Goal: Transaction & Acquisition: Book appointment/travel/reservation

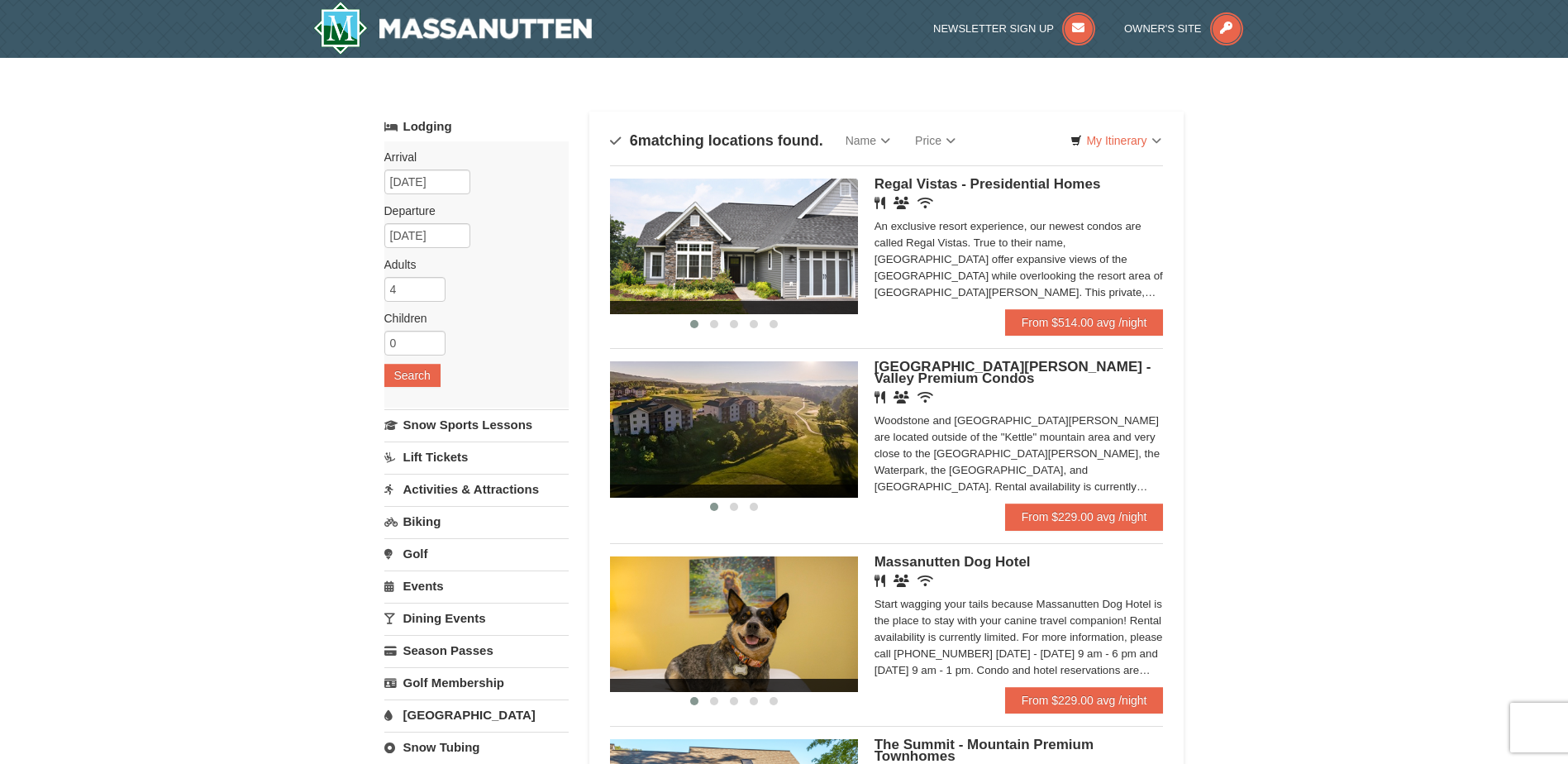
click at [1002, 368] on span "[GEOGRAPHIC_DATA][PERSON_NAME] - Valley Premium Condos" at bounding box center [1013, 373] width 277 height 27
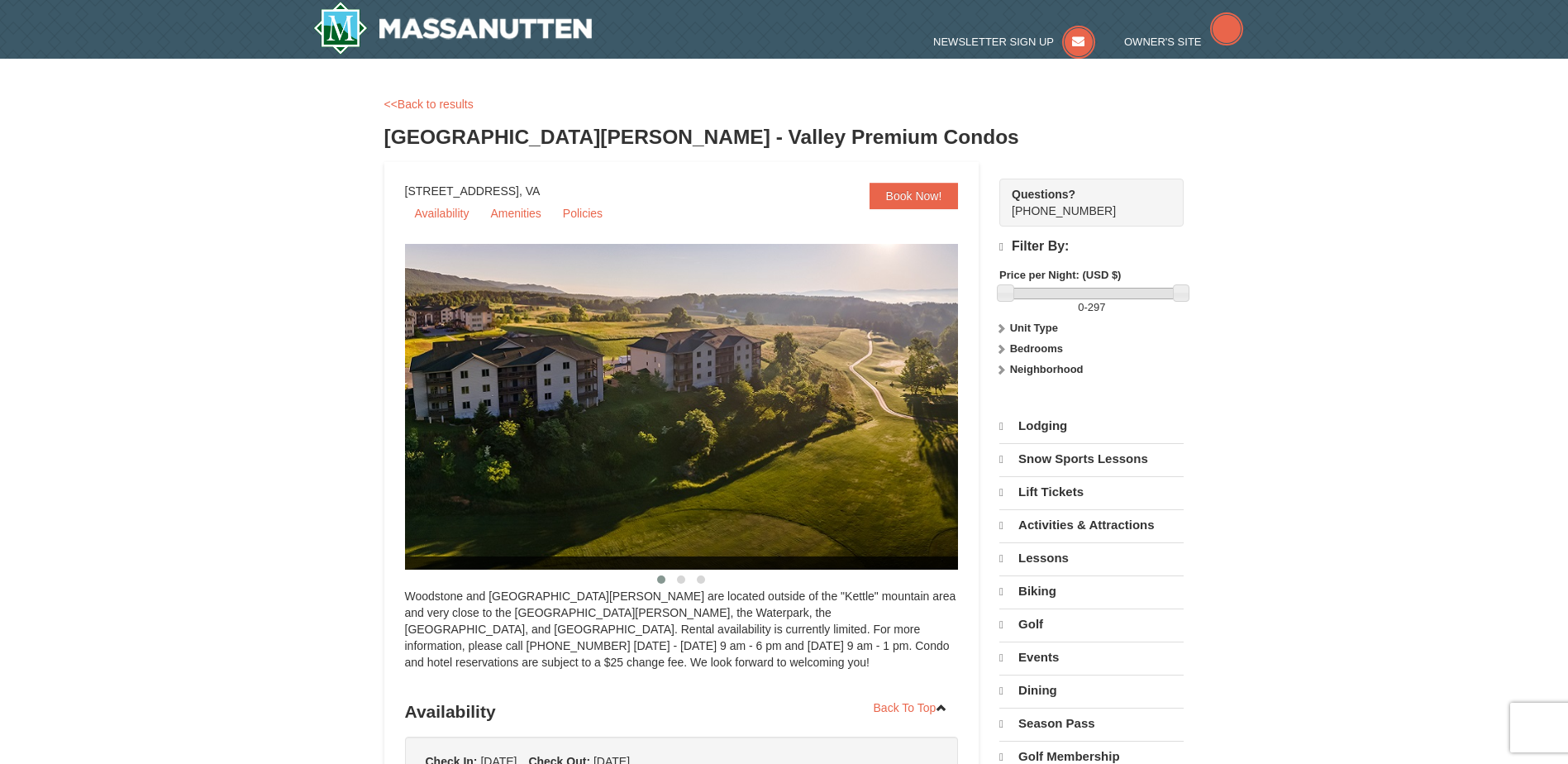
select select "10"
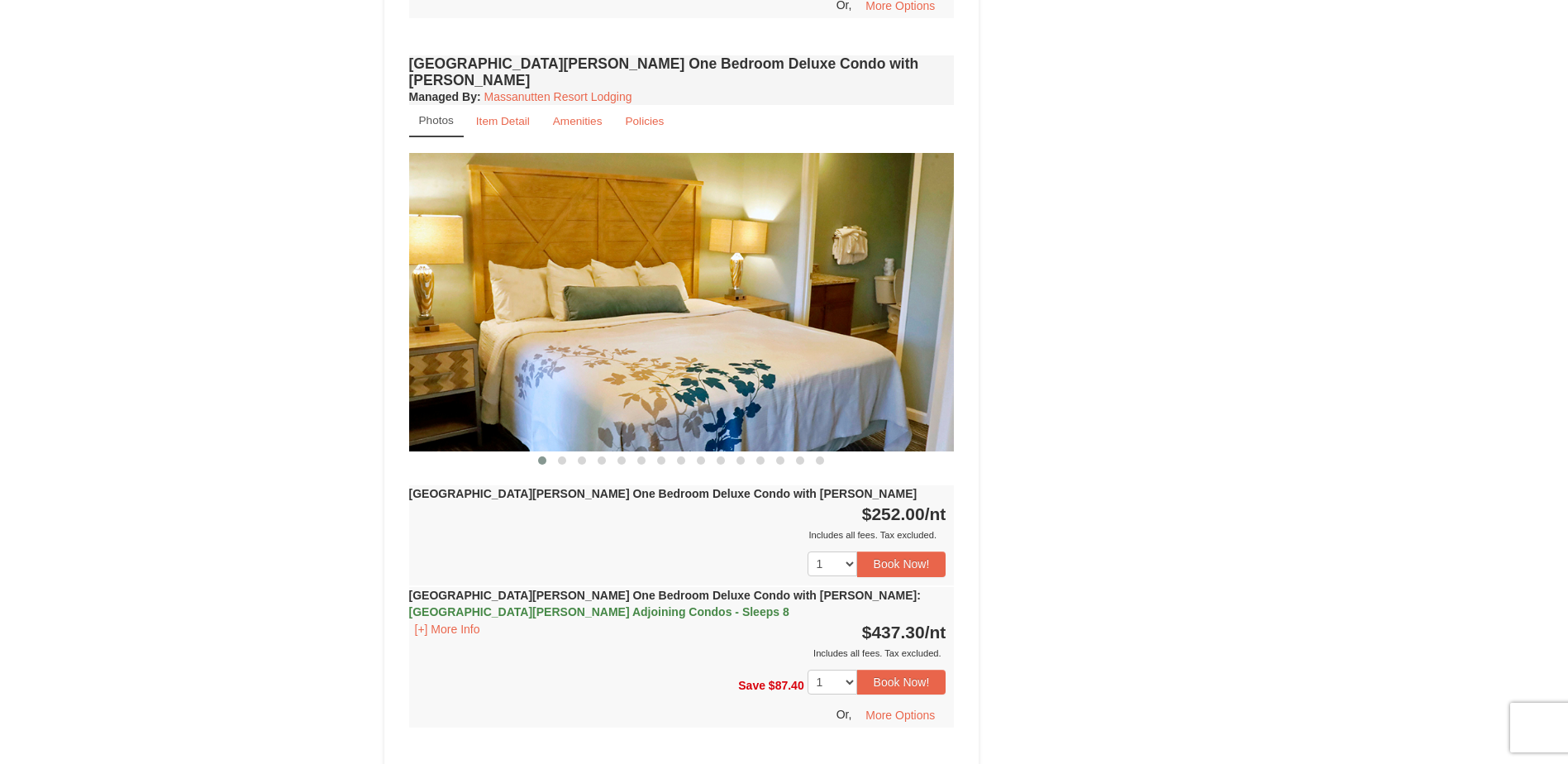
scroll to position [992, 0]
